Goal: Information Seeking & Learning: Learn about a topic

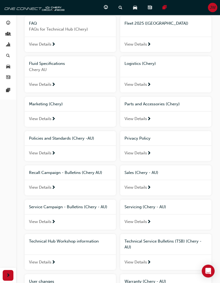
scroll to position [114, 0]
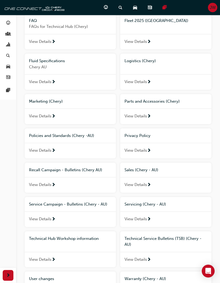
click at [73, 177] on div "View Details" at bounding box center [70, 185] width 91 height 16
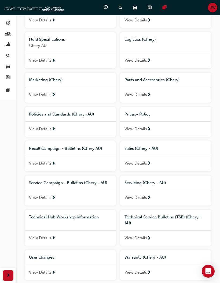
scroll to position [143, 0]
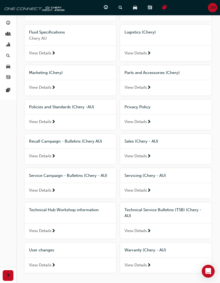
click at [84, 178] on div "Service Campaign - Bulletins (Chery - AU)" at bounding box center [70, 175] width 91 height 15
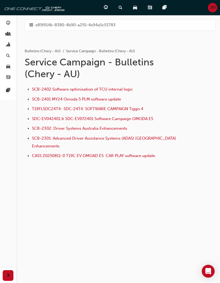
click at [127, 109] on span "T19FLSDC24T4- SDC-24T4: SOFTWARE CAMPAIGN Tiggo 4" at bounding box center [87, 108] width 111 height 5
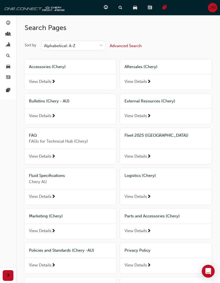
scroll to position [165, 0]
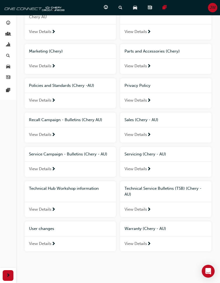
click at [174, 188] on span "Technical Service Bulletins (TSB) (Chery - AU)" at bounding box center [162, 191] width 77 height 11
